Goal: Information Seeking & Learning: Learn about a topic

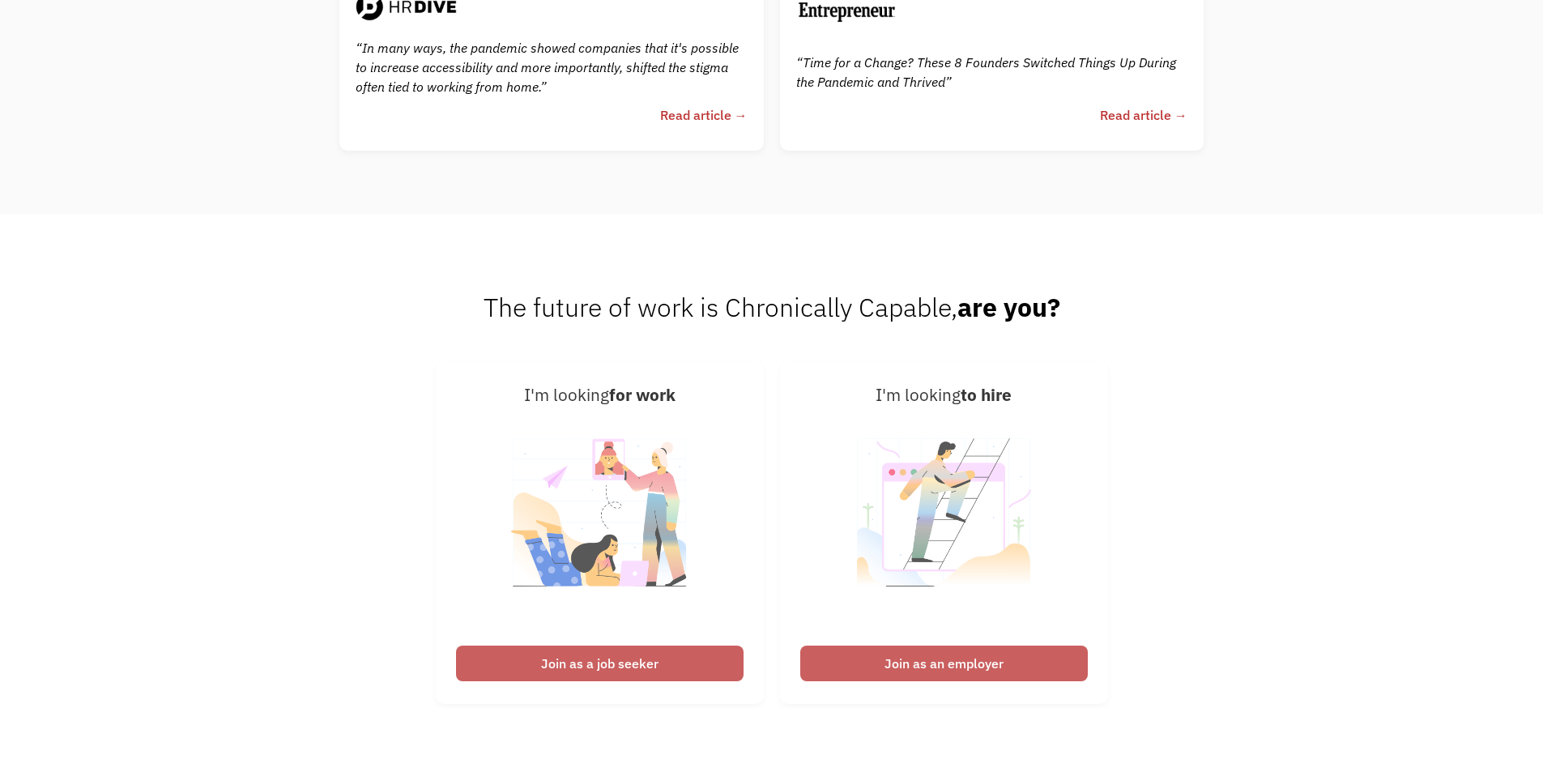
scroll to position [4111, 0]
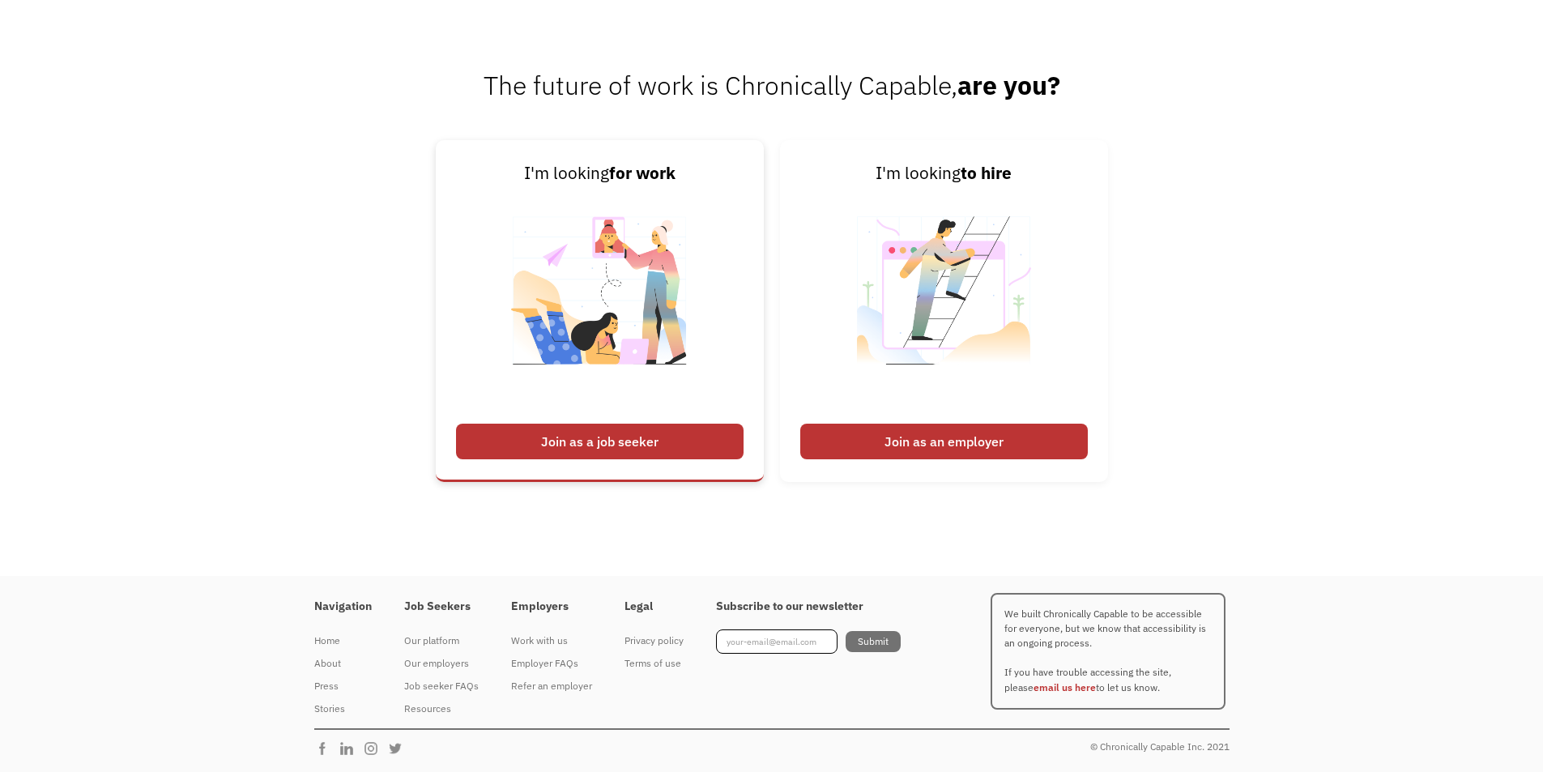
click at [632, 433] on div "Join as a job seeker" at bounding box center [600, 442] width 288 height 36
click at [644, 431] on div "Join as a job seeker" at bounding box center [600, 442] width 288 height 36
click at [625, 445] on div "Join as a job seeker" at bounding box center [600, 442] width 288 height 36
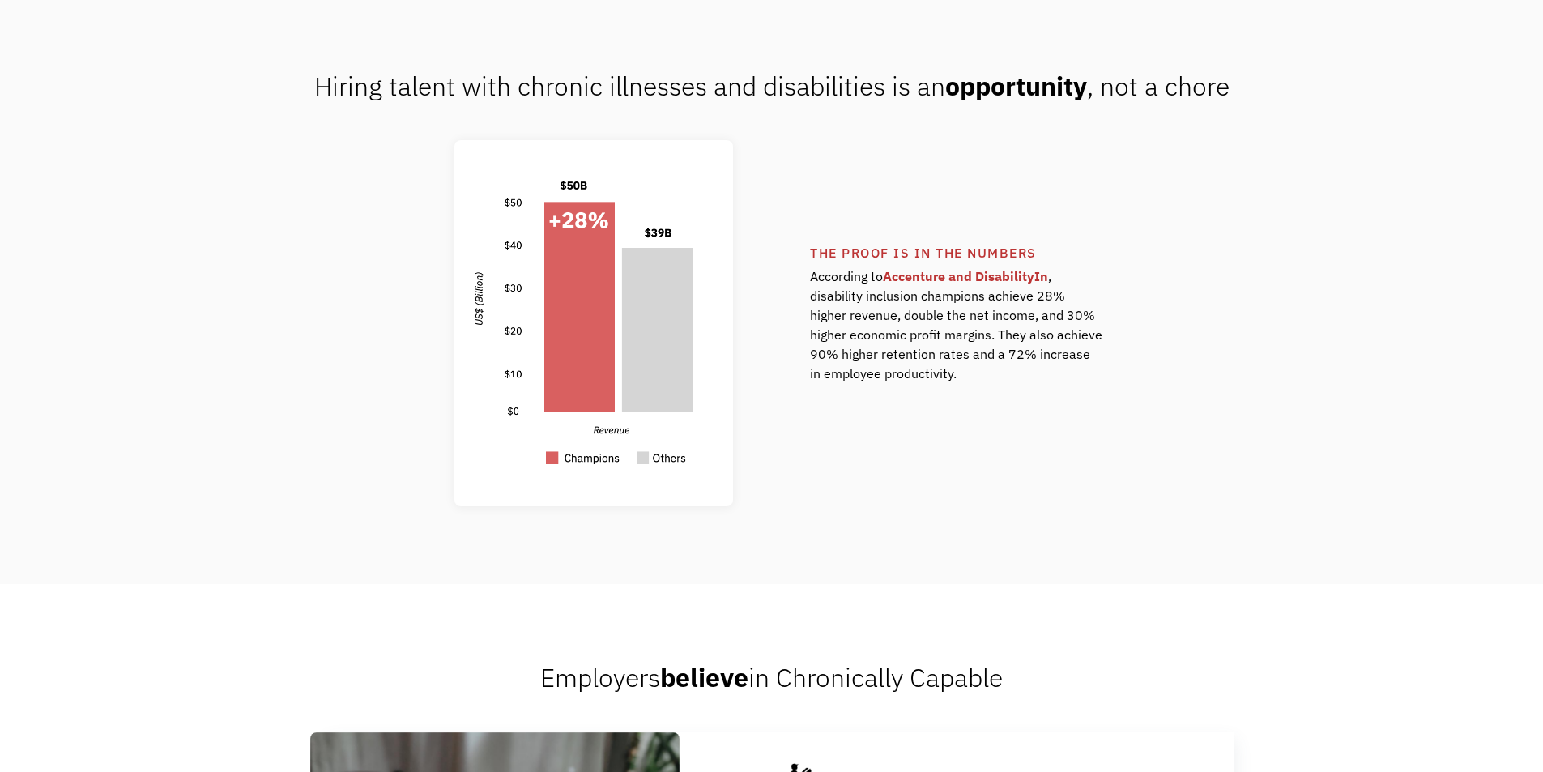
scroll to position [0, 0]
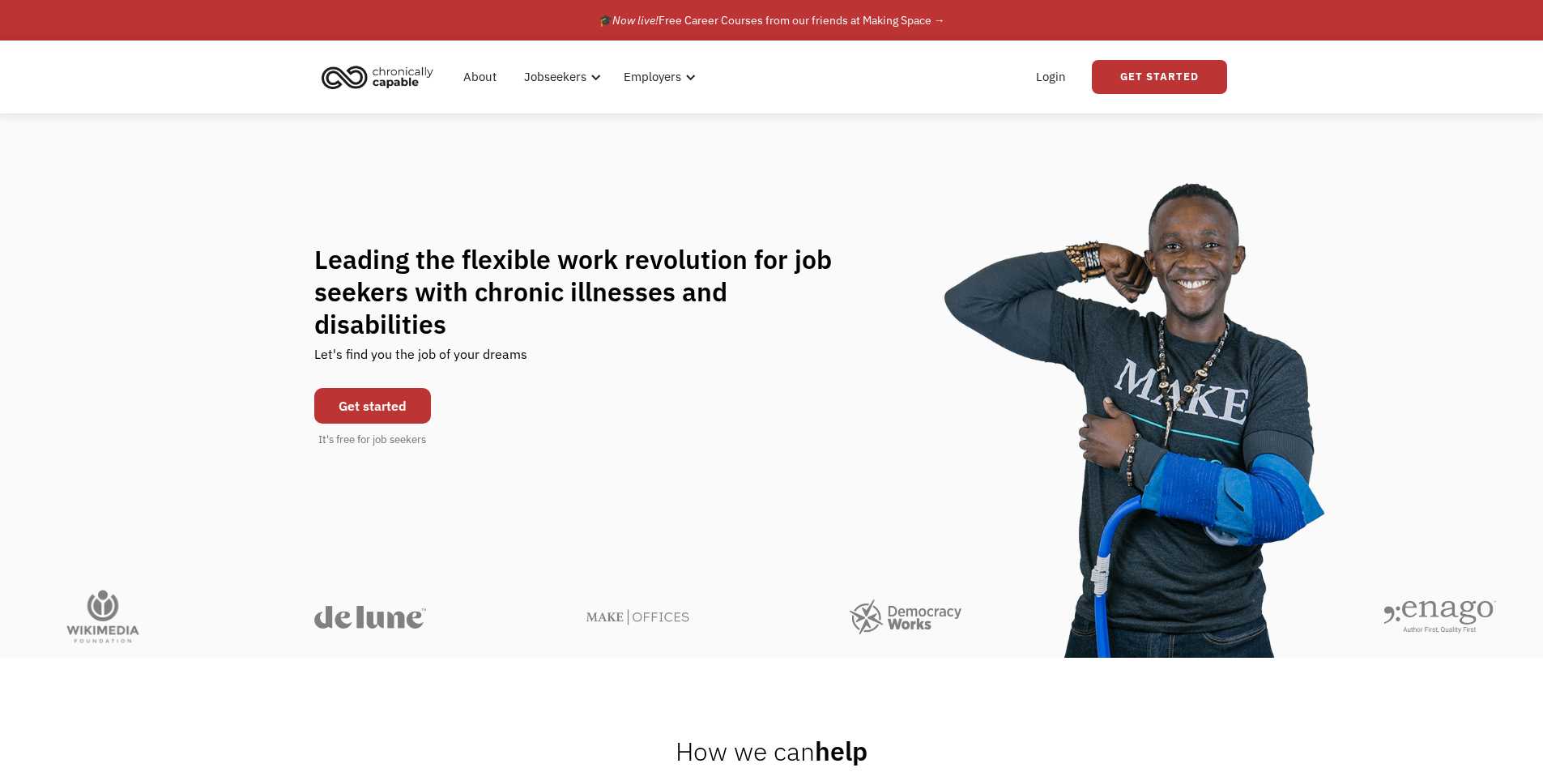
drag, startPoint x: 159, startPoint y: 460, endPoint x: 274, endPoint y: 84, distance: 393.1
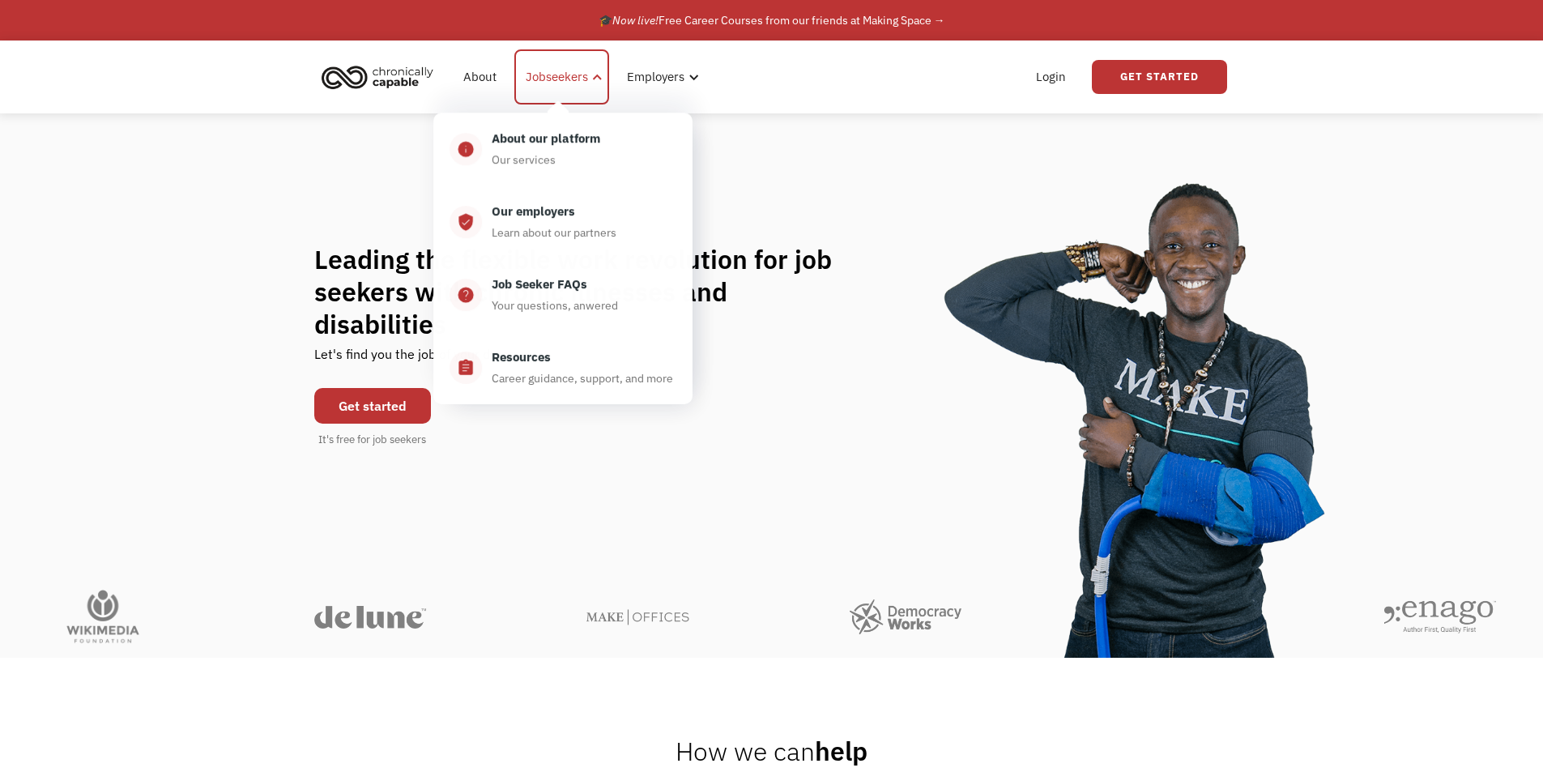
click at [585, 87] on div "Jobseekers" at bounding box center [561, 76] width 95 height 55
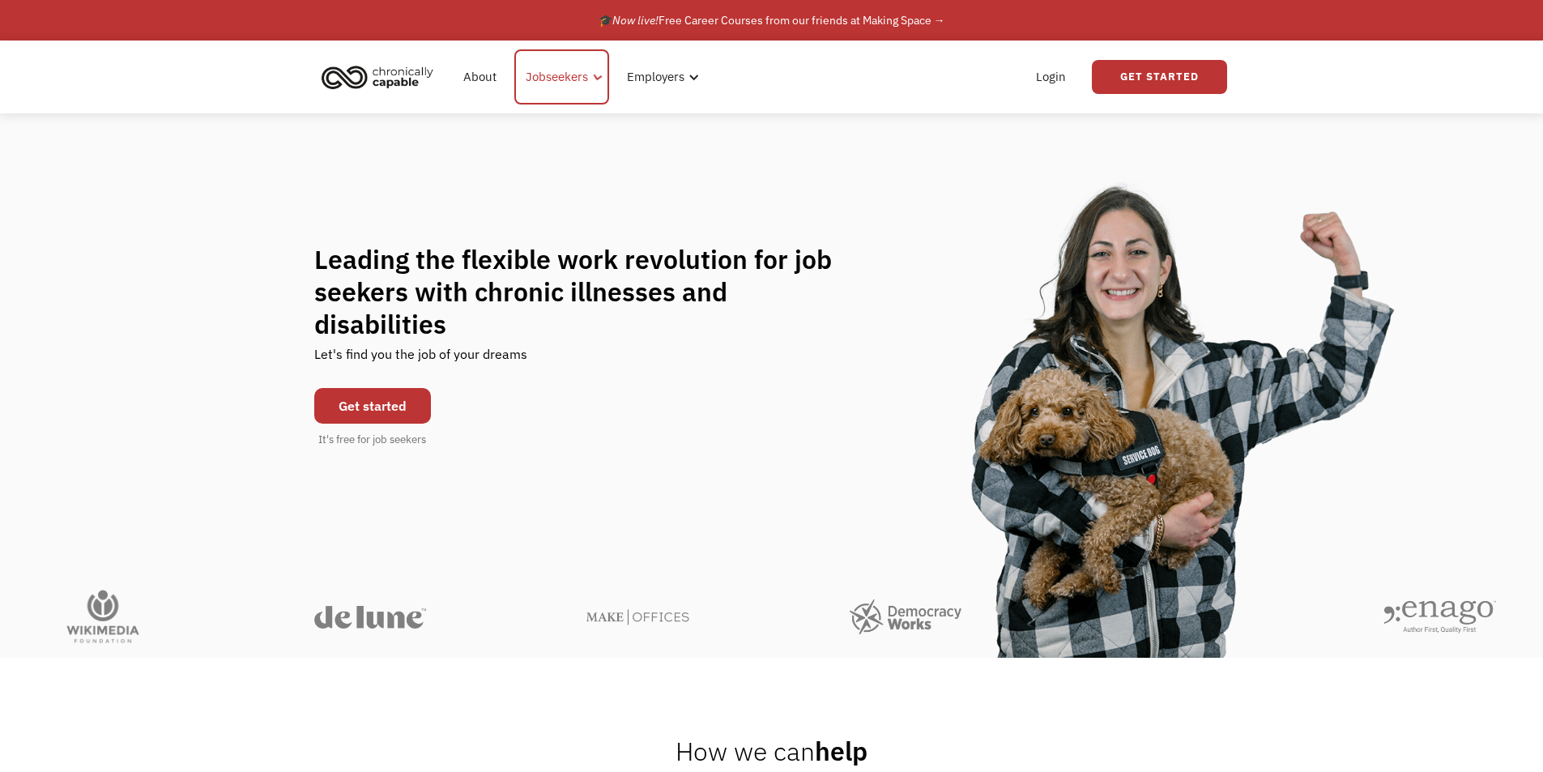
click at [585, 87] on div "Jobseekers" at bounding box center [561, 76] width 95 height 55
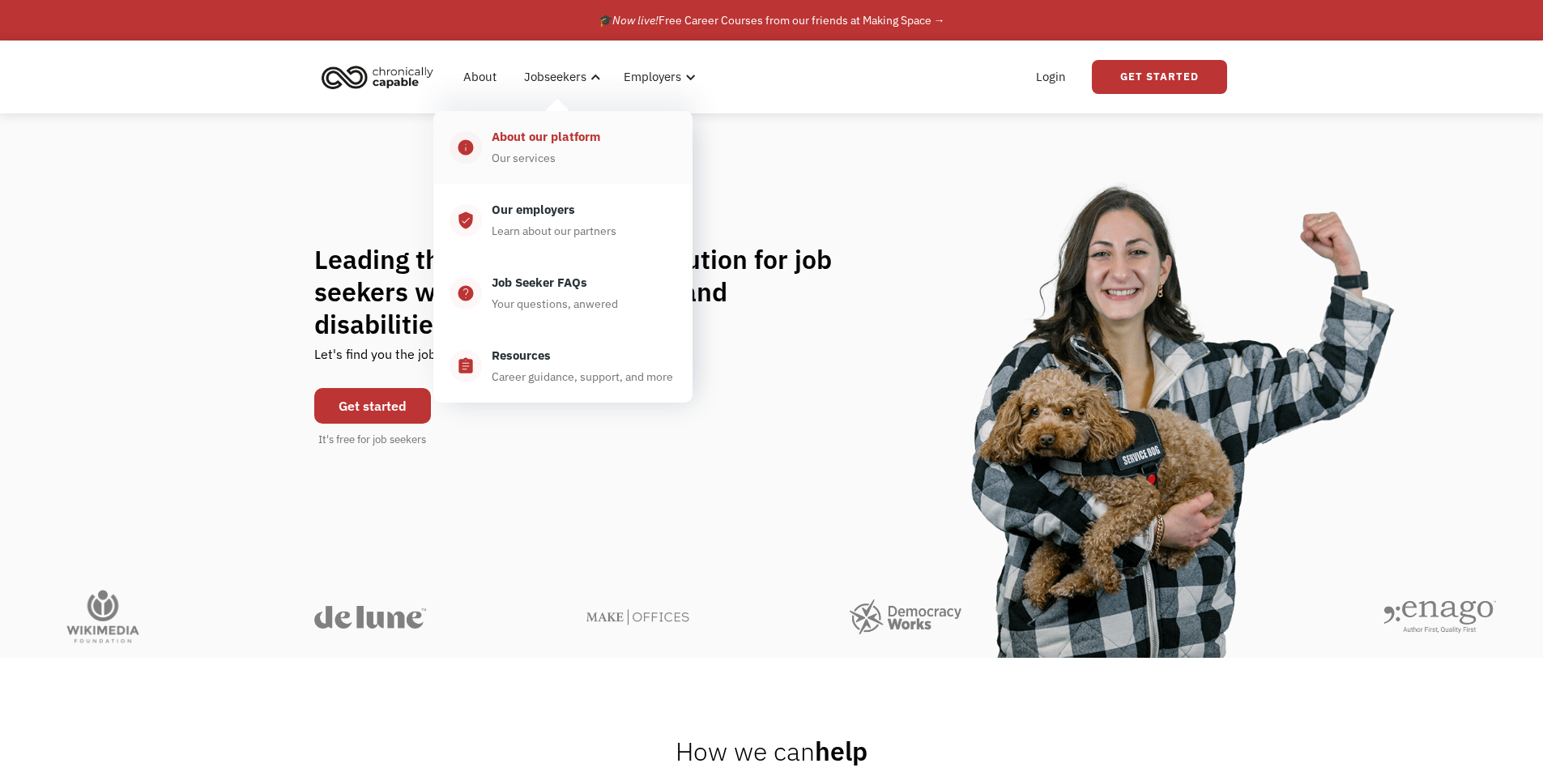
click at [550, 127] on link "info About our platform Our services" at bounding box center [562, 147] width 259 height 73
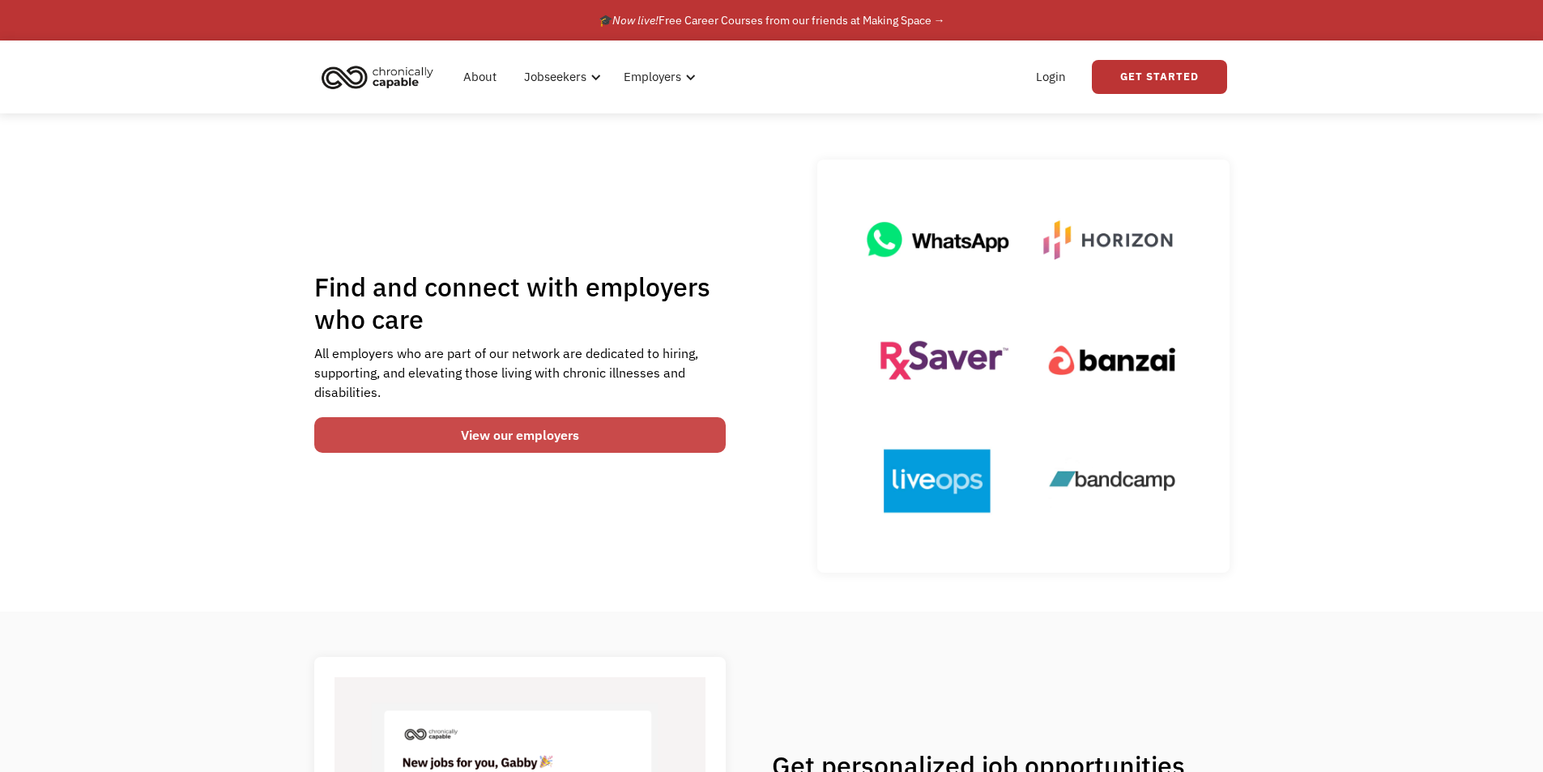
click at [598, 445] on link "View our employers" at bounding box center [520, 435] width 412 height 36
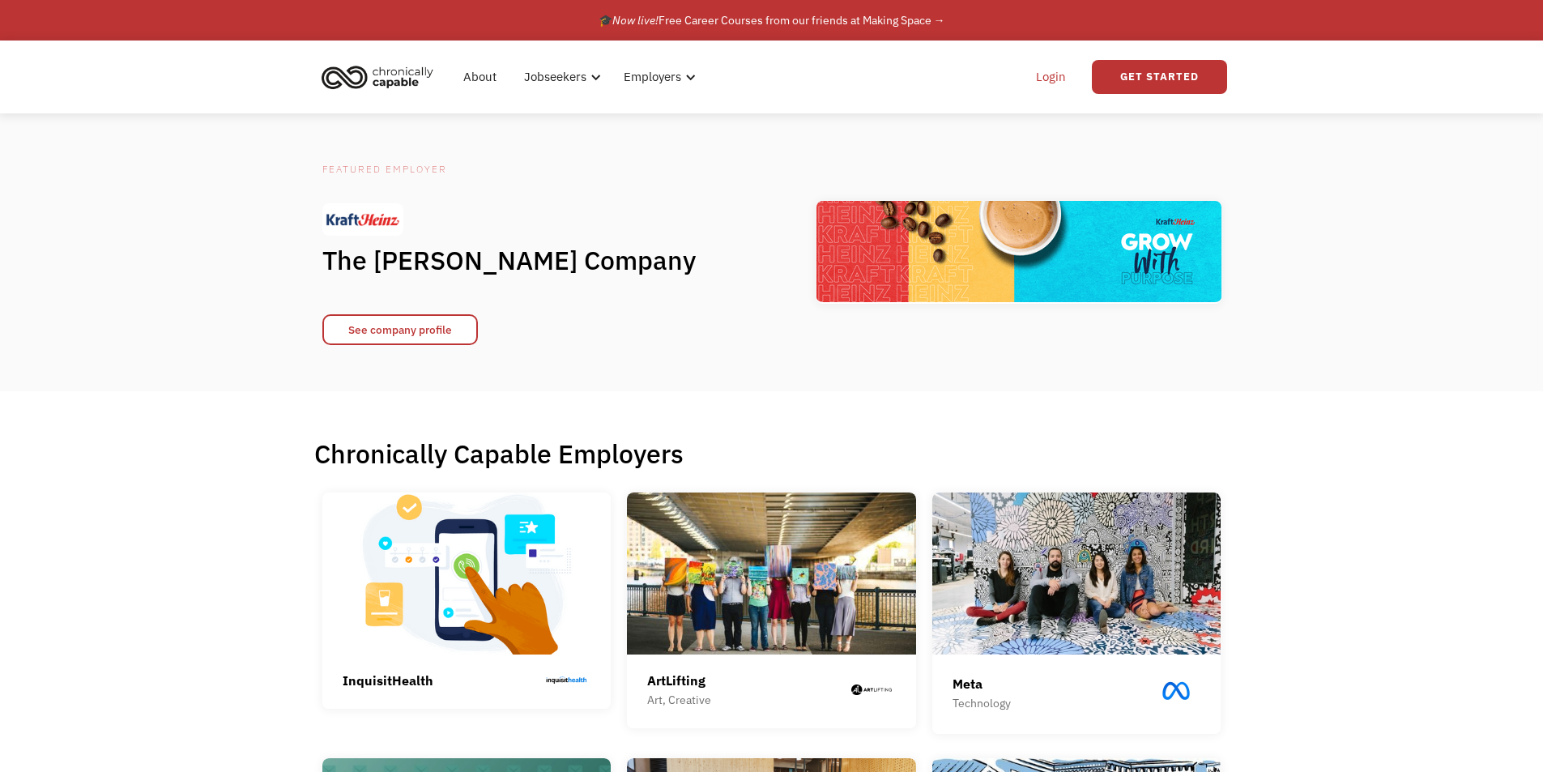
click at [1048, 76] on link "Login" at bounding box center [1050, 77] width 49 height 52
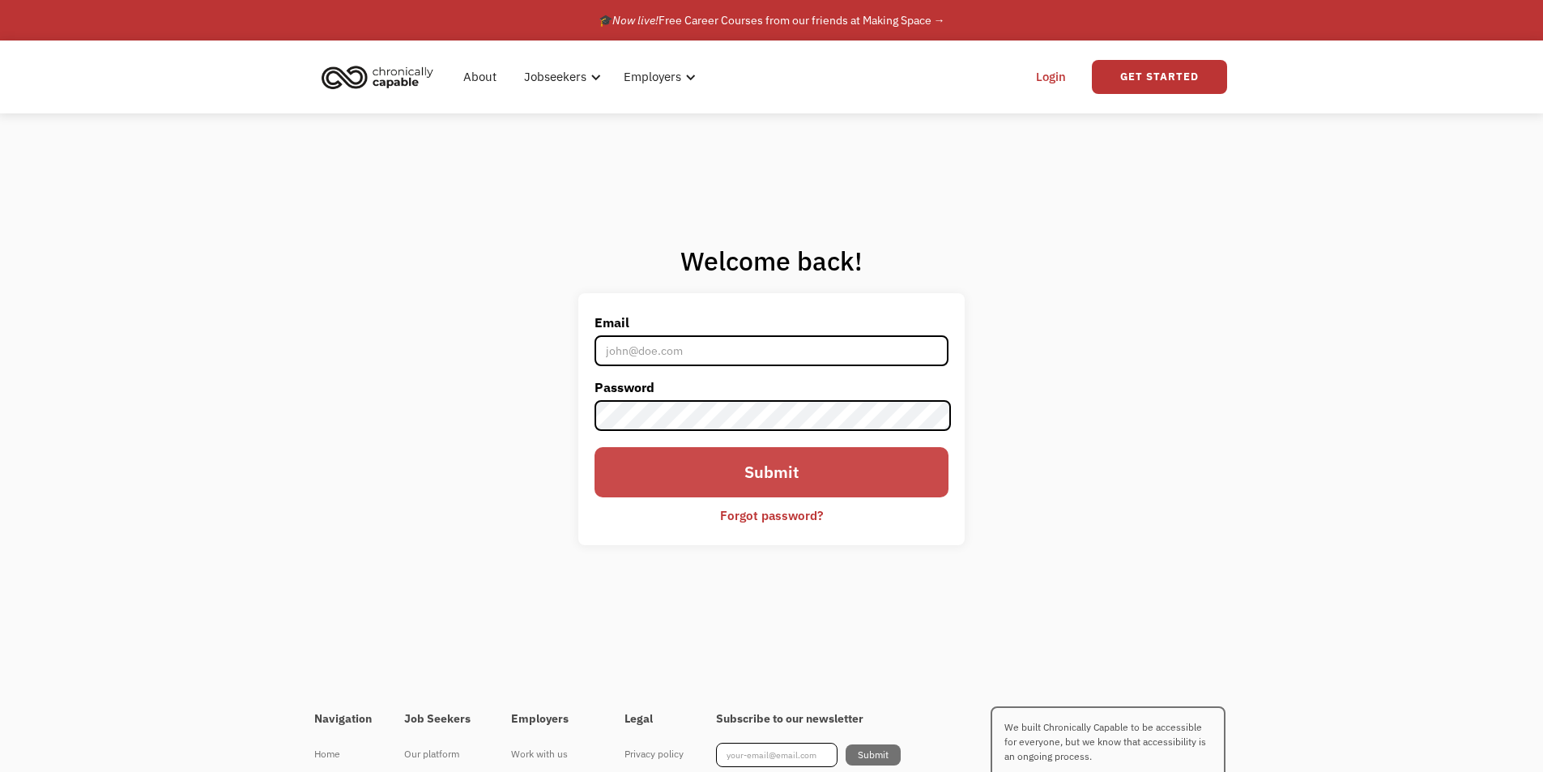
type input "ksfinken.222@gmail.com"
click at [736, 471] on input "Submit" at bounding box center [771, 472] width 353 height 50
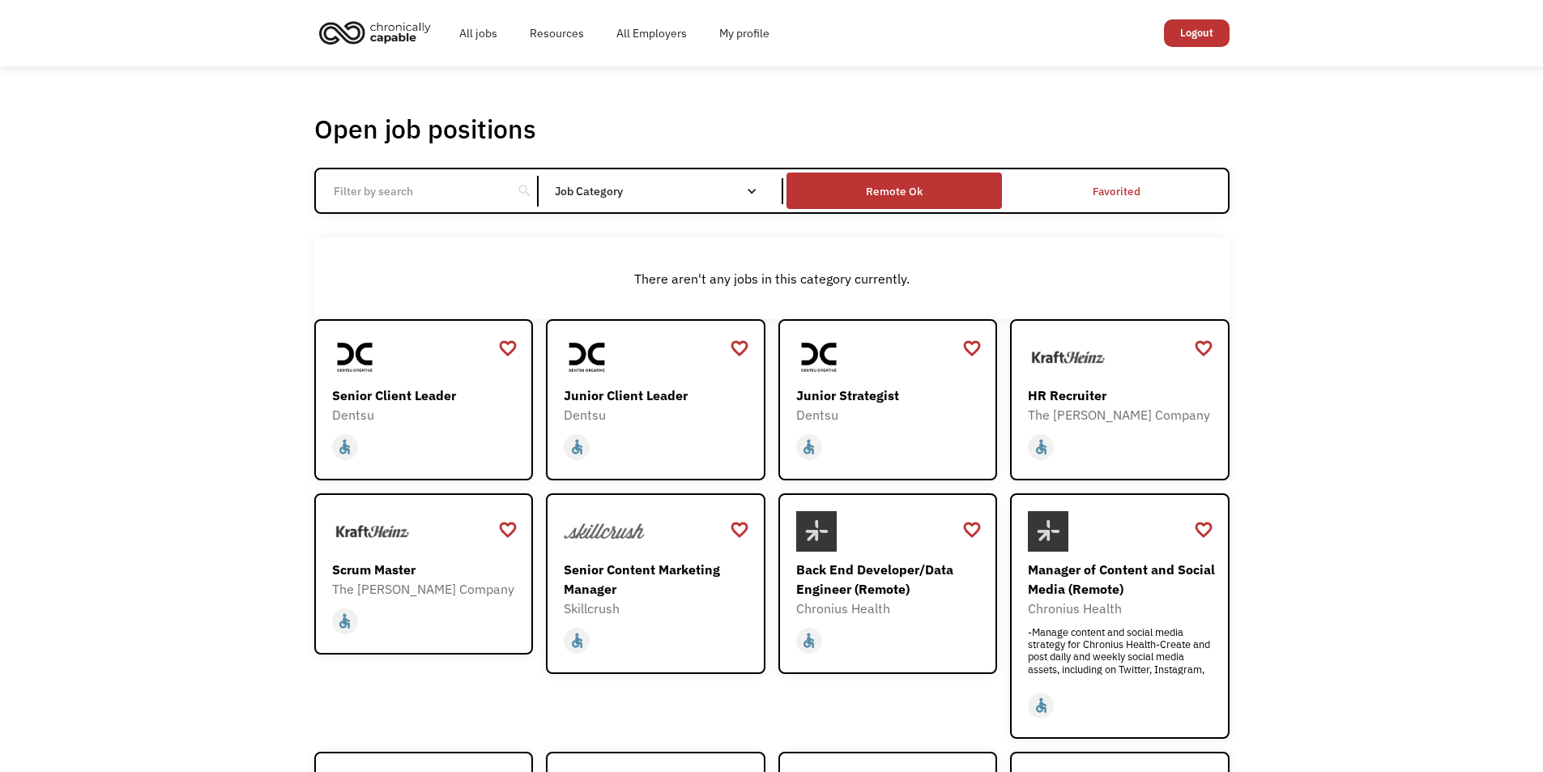
click at [885, 187] on div "Remote Ok" at bounding box center [894, 190] width 57 height 19
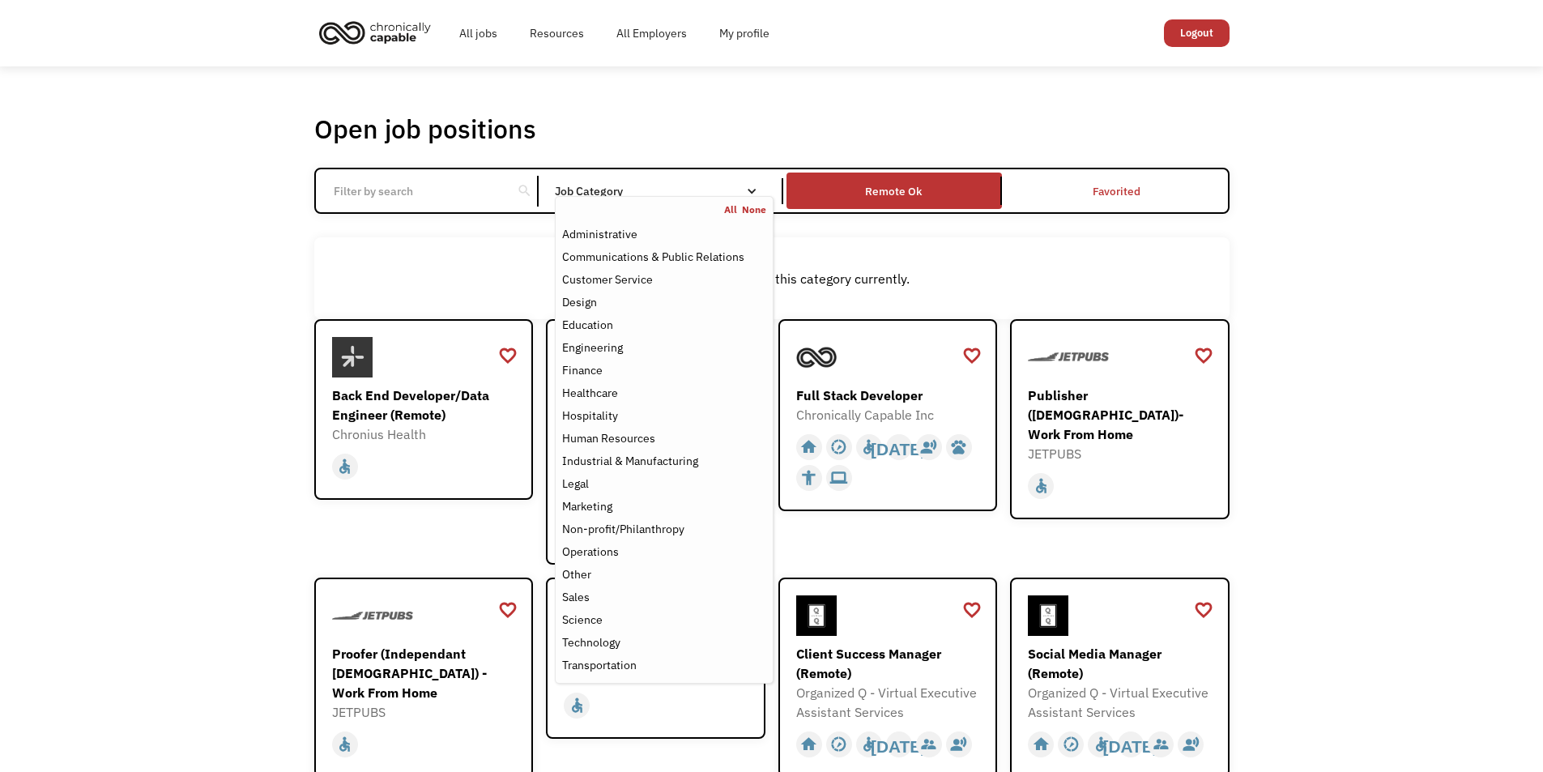
click at [733, 210] on link "All" at bounding box center [733, 209] width 18 height 13
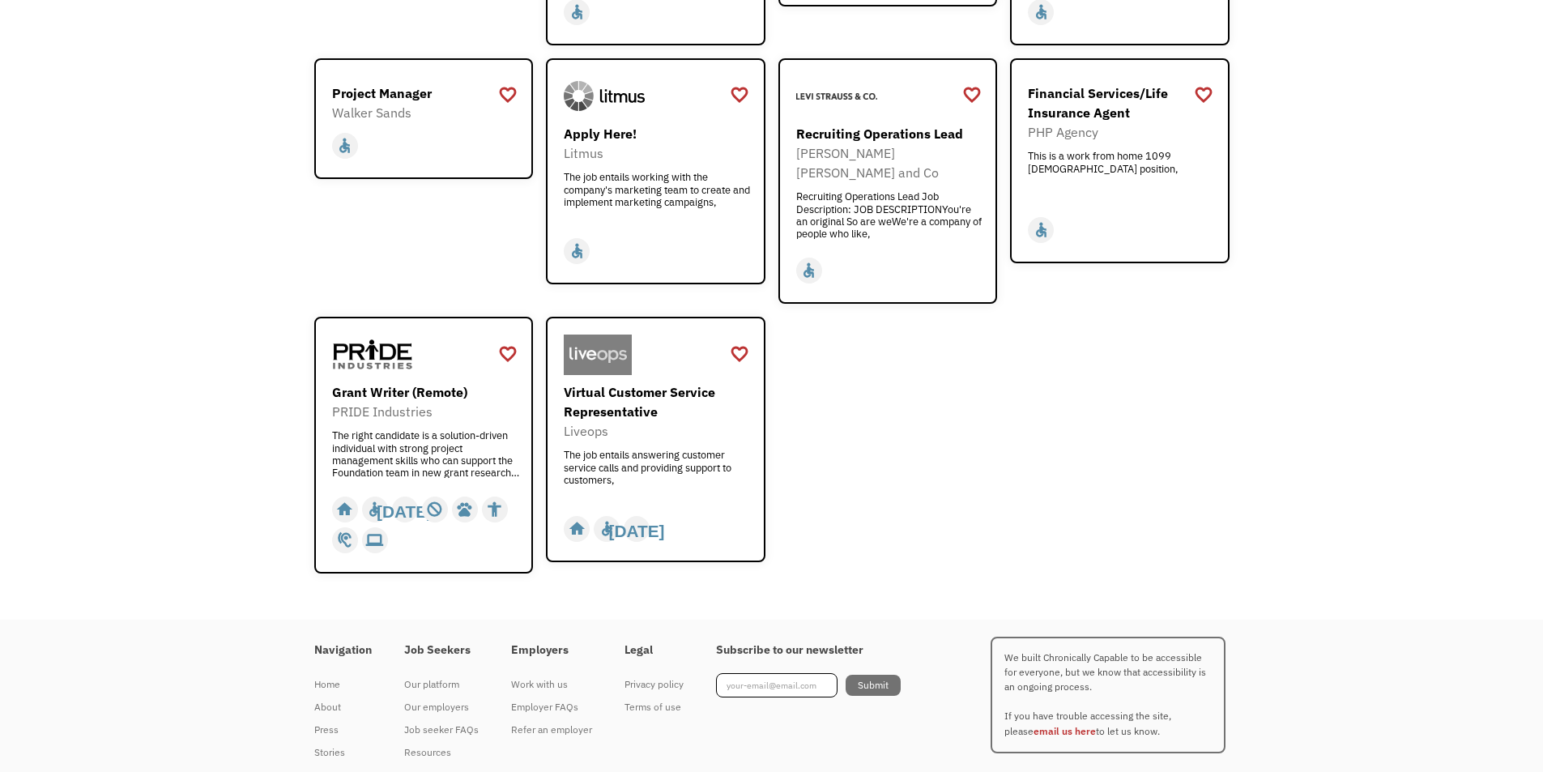
scroll to position [1356, 0]
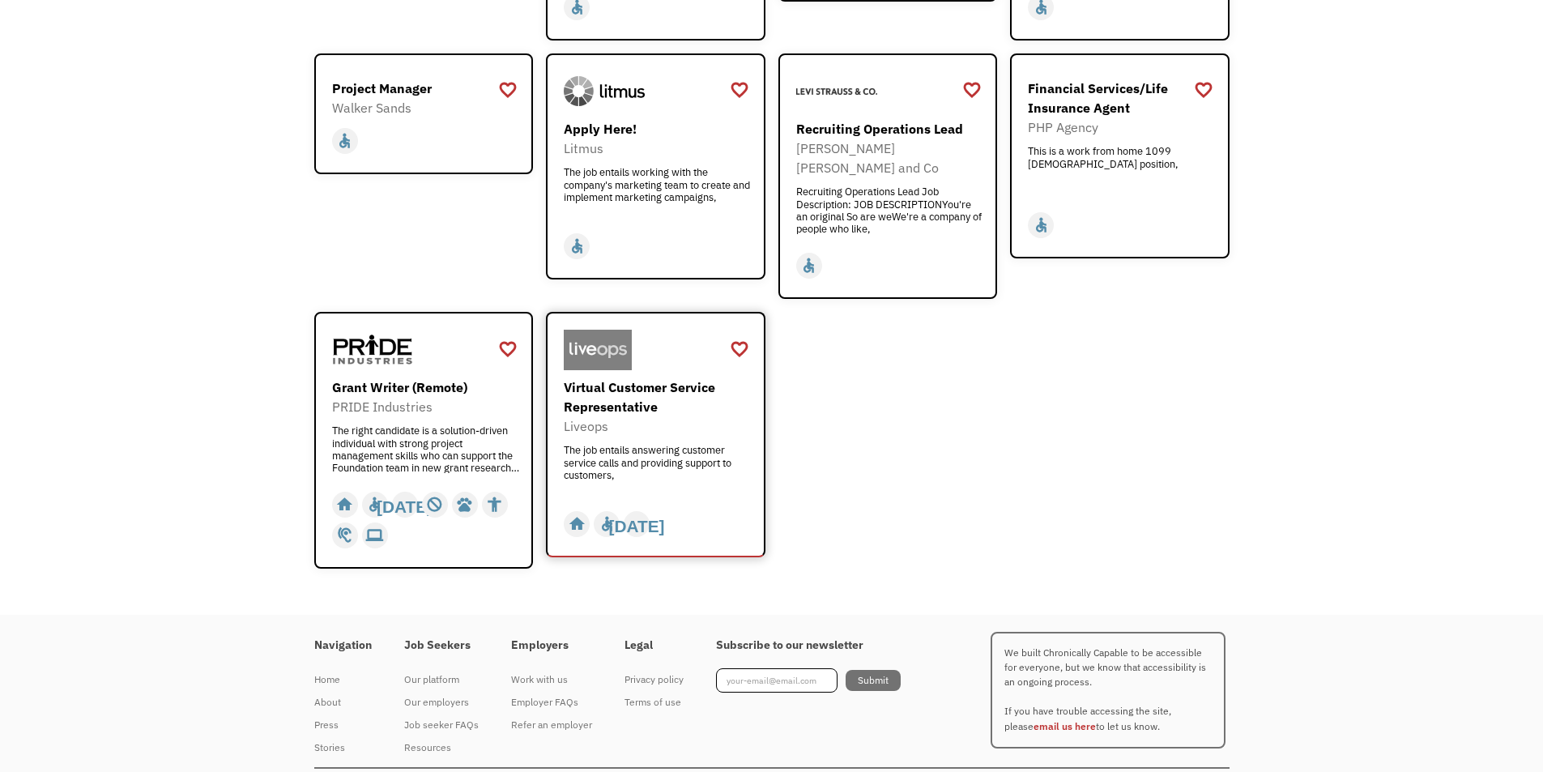
click at [621, 416] on div "Liveops" at bounding box center [658, 425] width 188 height 19
click at [460, 382] on div "Grant Writer (Remote) PRIDE Industries The right candidate is a solution-driven…" at bounding box center [426, 426] width 188 height 96
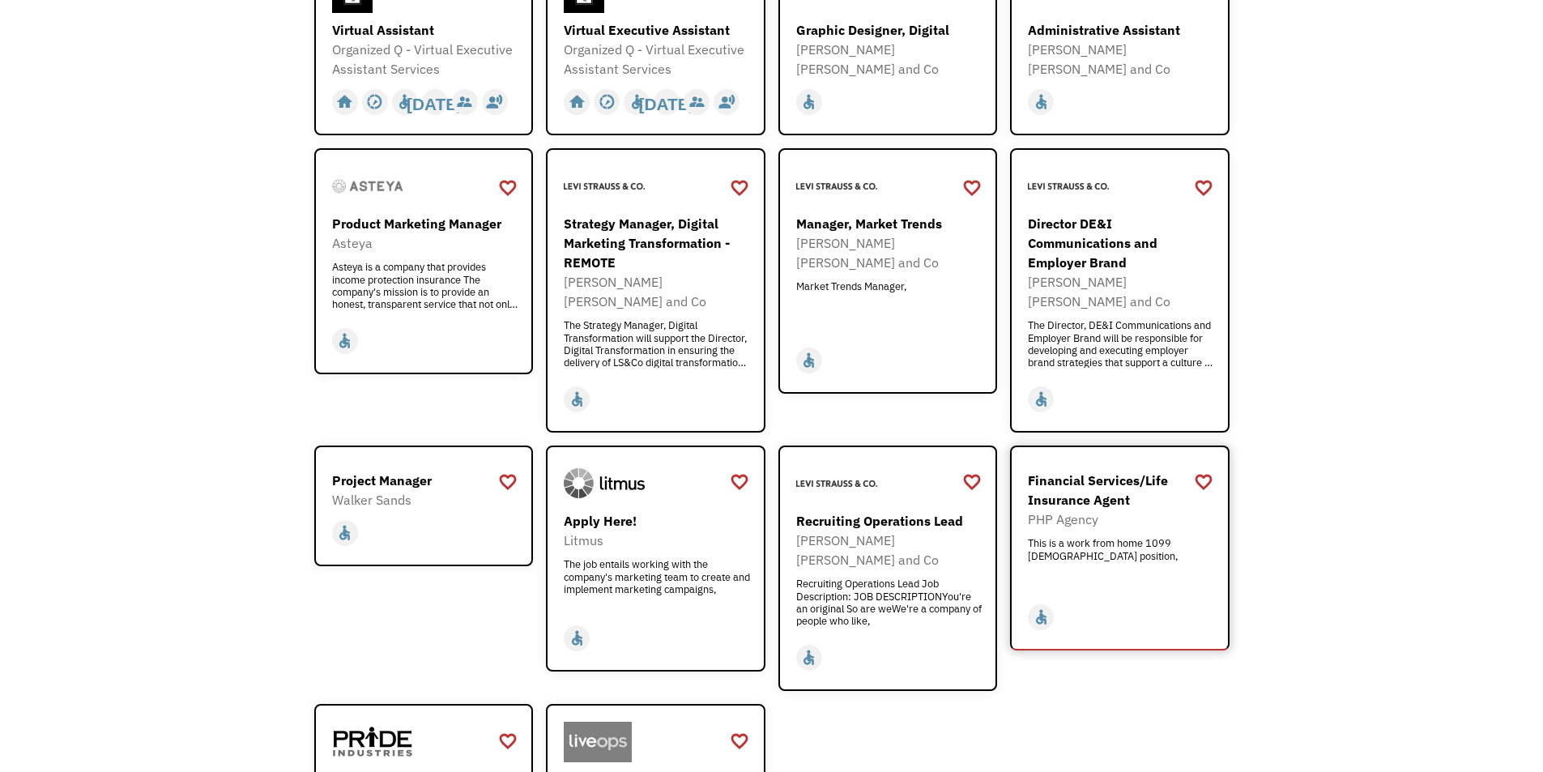
scroll to position [708, 0]
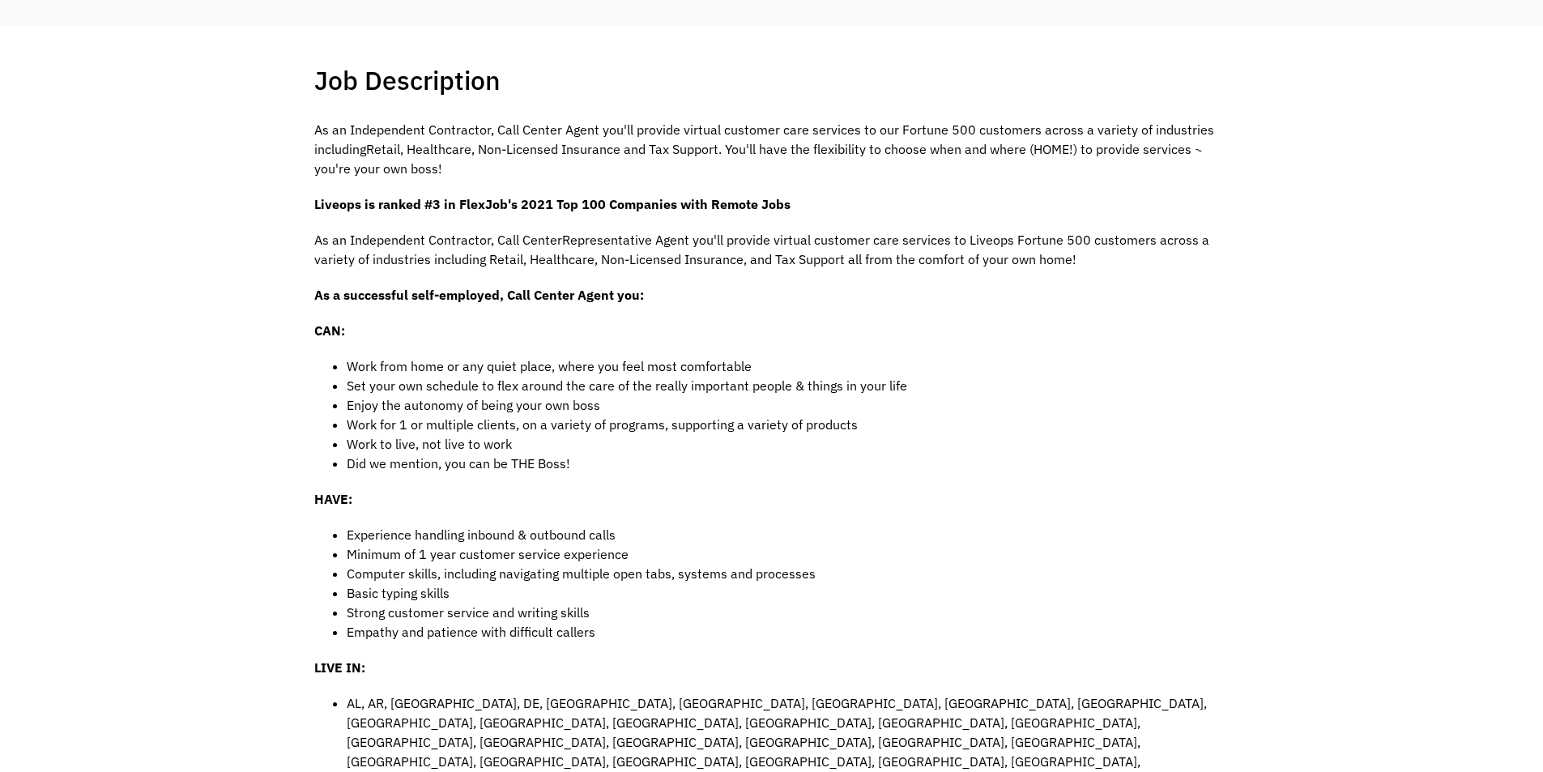
scroll to position [324, 0]
